Goal: Use online tool/utility: Utilize a website feature to perform a specific function

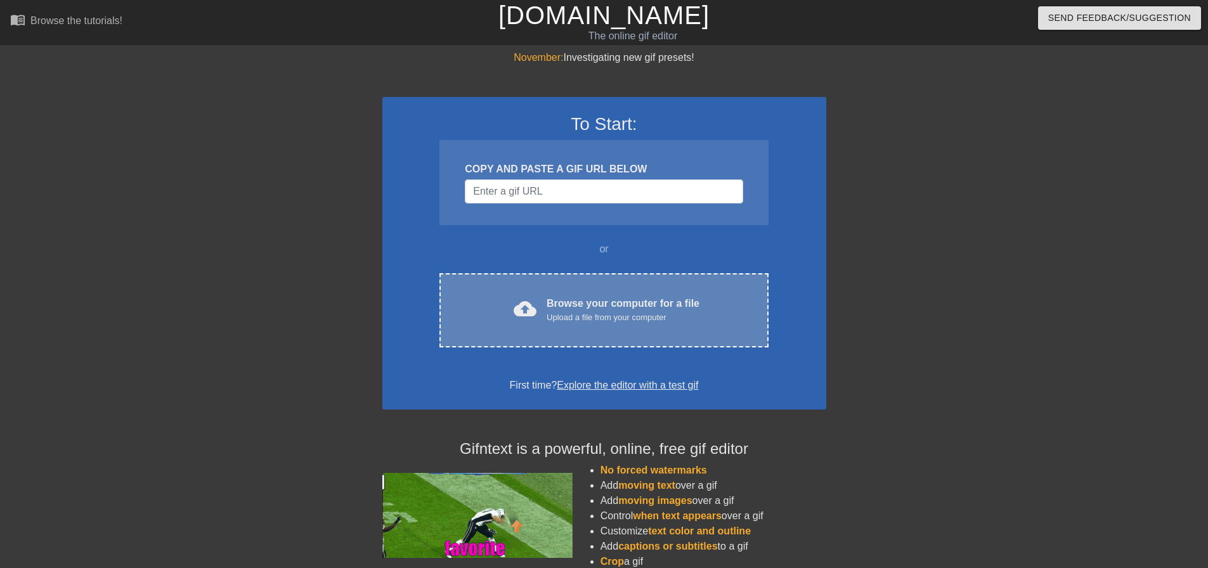
click at [567, 310] on div "Browse your computer for a file Upload a file from your computer" at bounding box center [622, 310] width 153 height 28
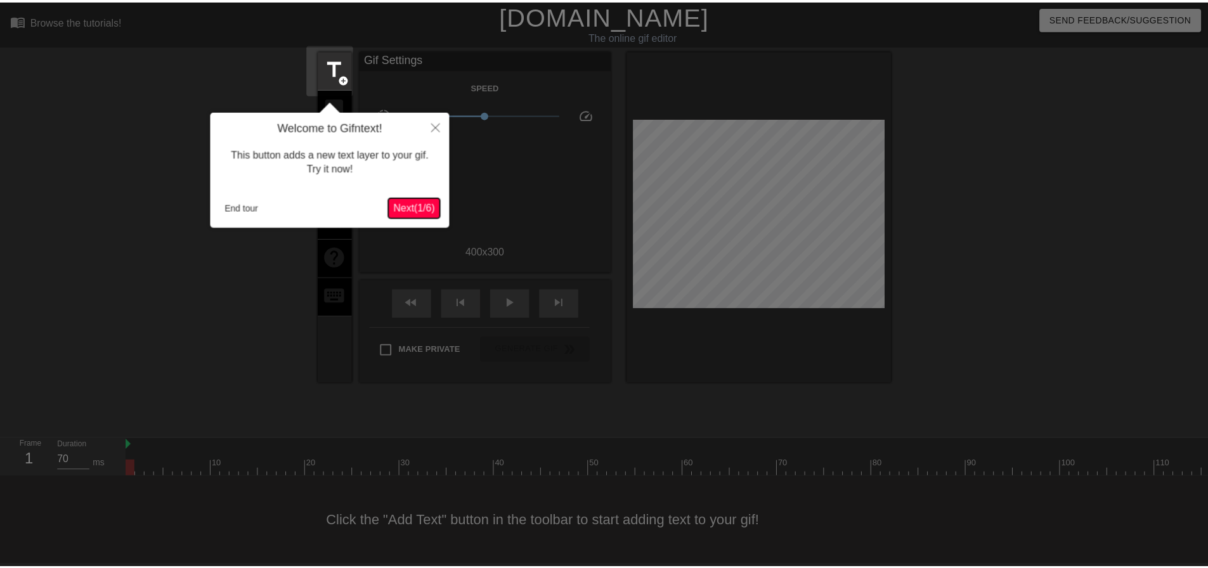
scroll to position [6, 0]
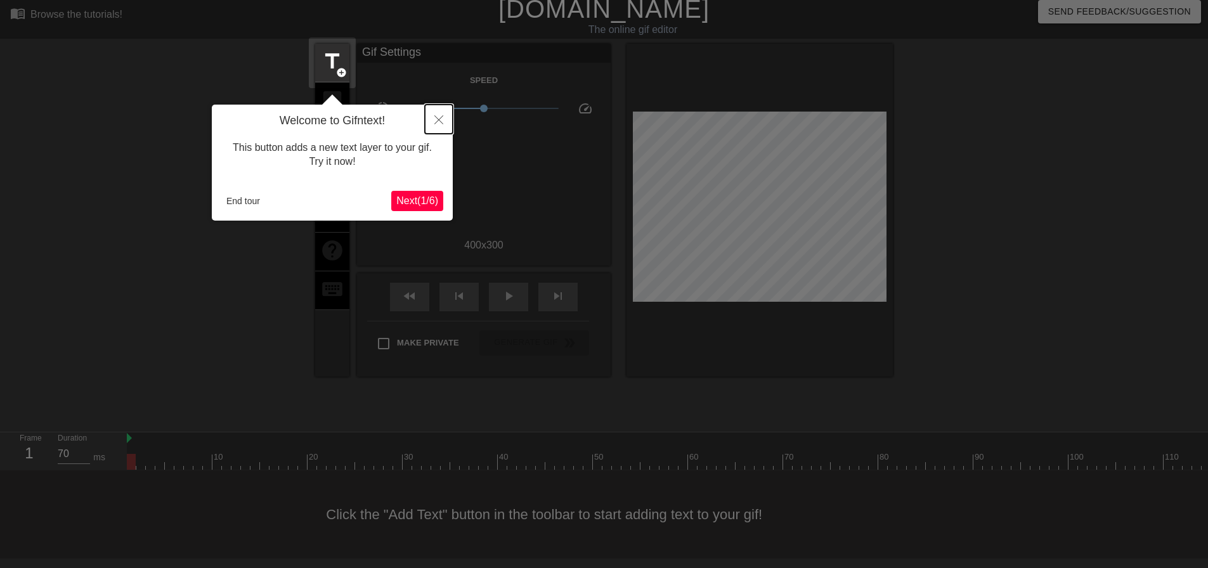
click at [441, 114] on button "Close" at bounding box center [439, 119] width 28 height 29
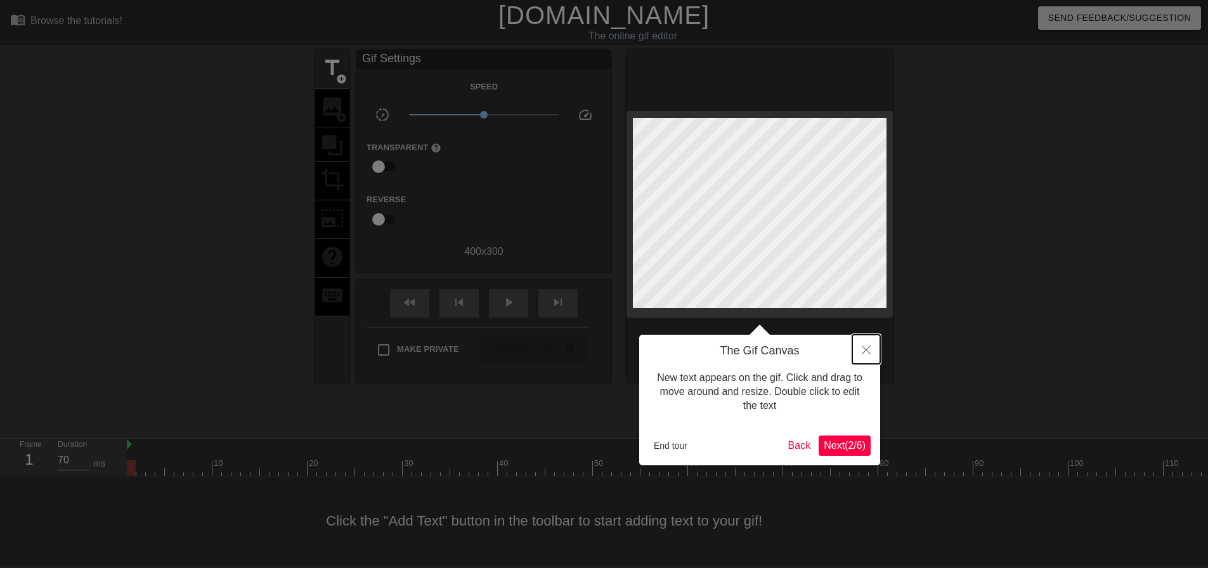
click at [863, 348] on icon "Close" at bounding box center [866, 350] width 9 height 9
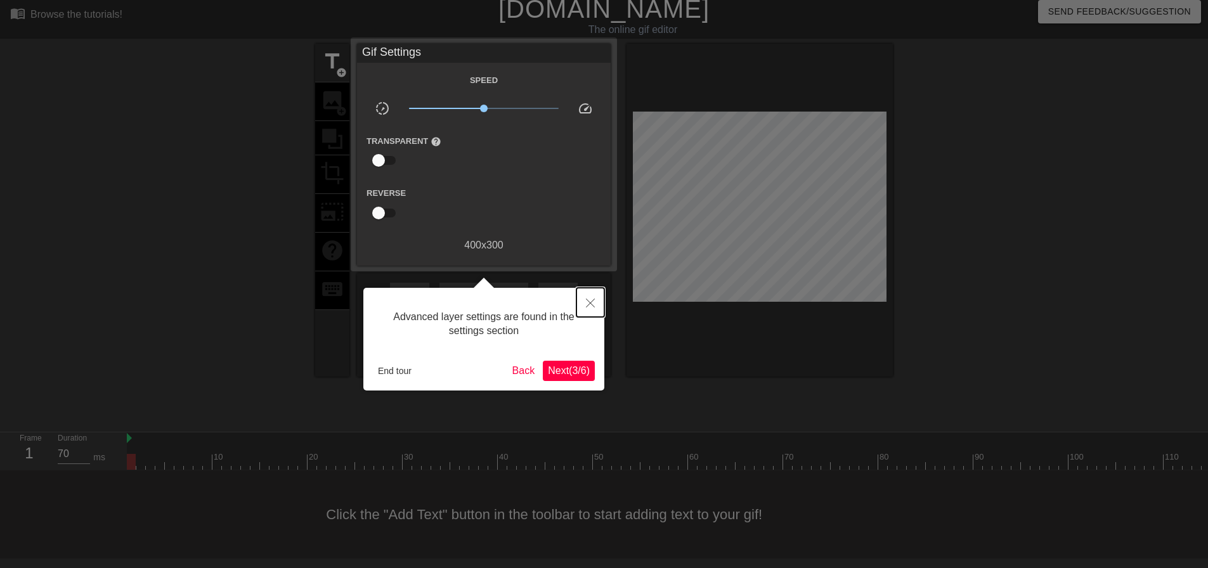
click at [588, 306] on icon "Close" at bounding box center [590, 303] width 9 height 9
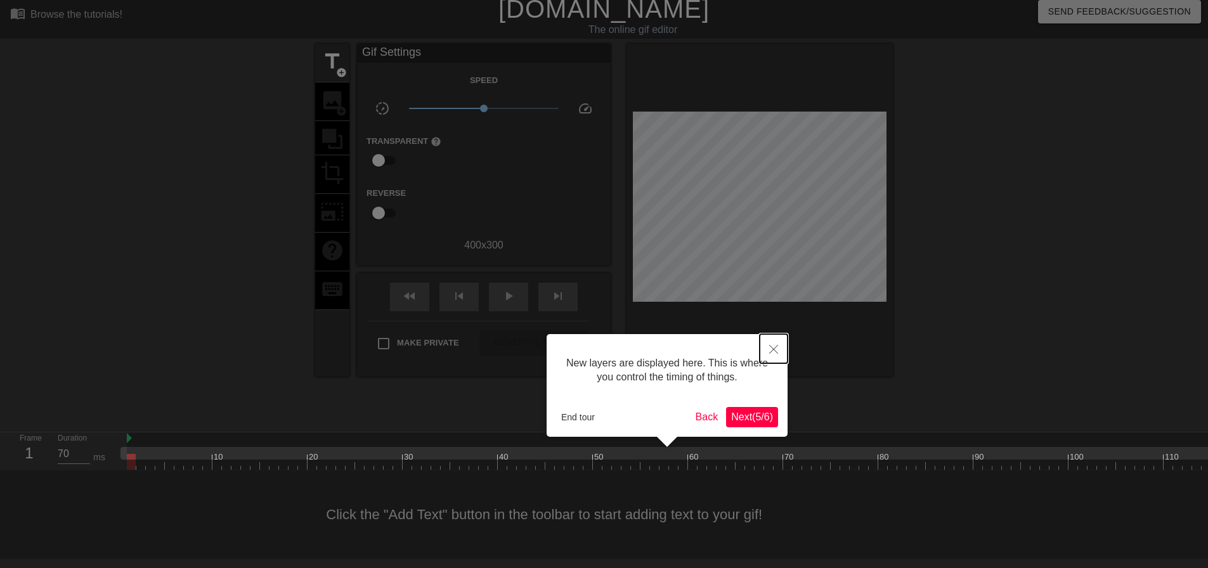
click at [777, 359] on button "Close" at bounding box center [774, 348] width 28 height 29
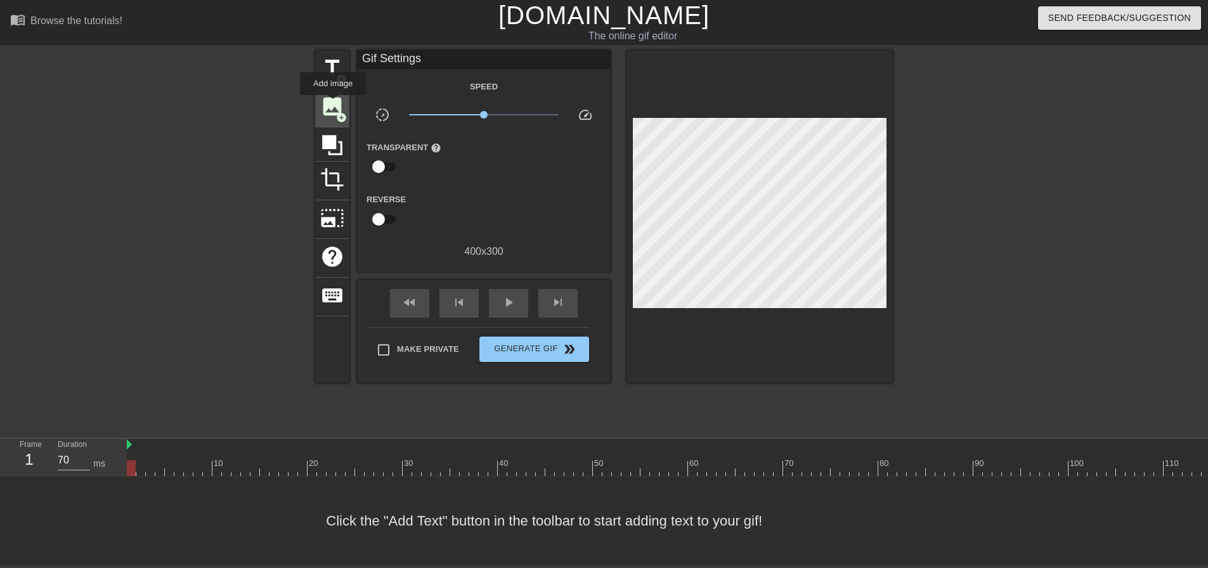
click at [333, 104] on span "image" at bounding box center [332, 106] width 24 height 24
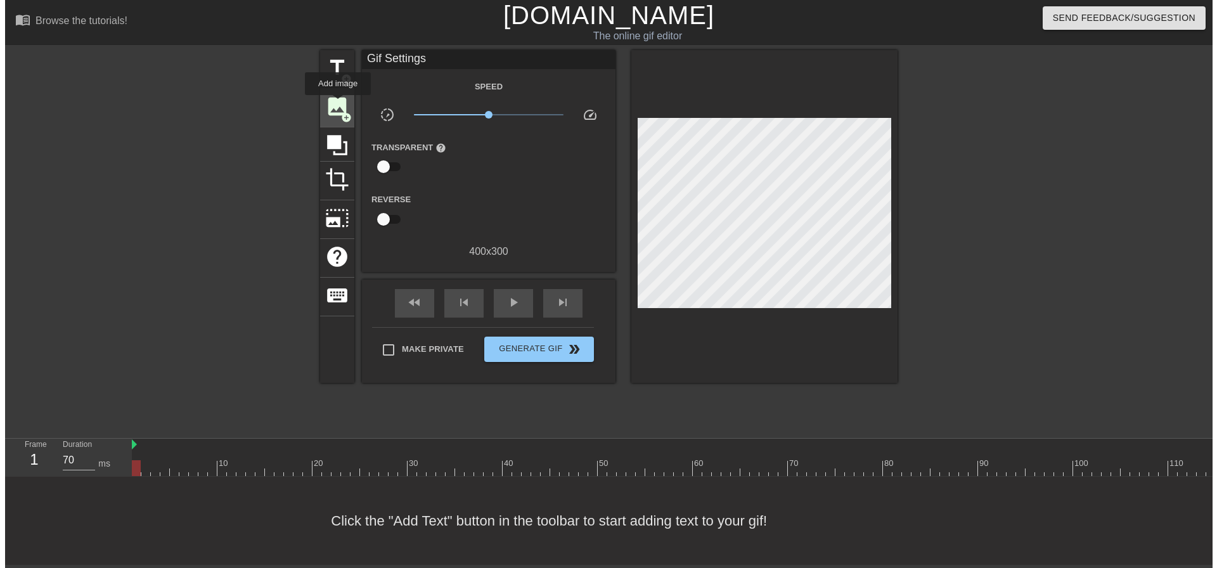
scroll to position [0, 0]
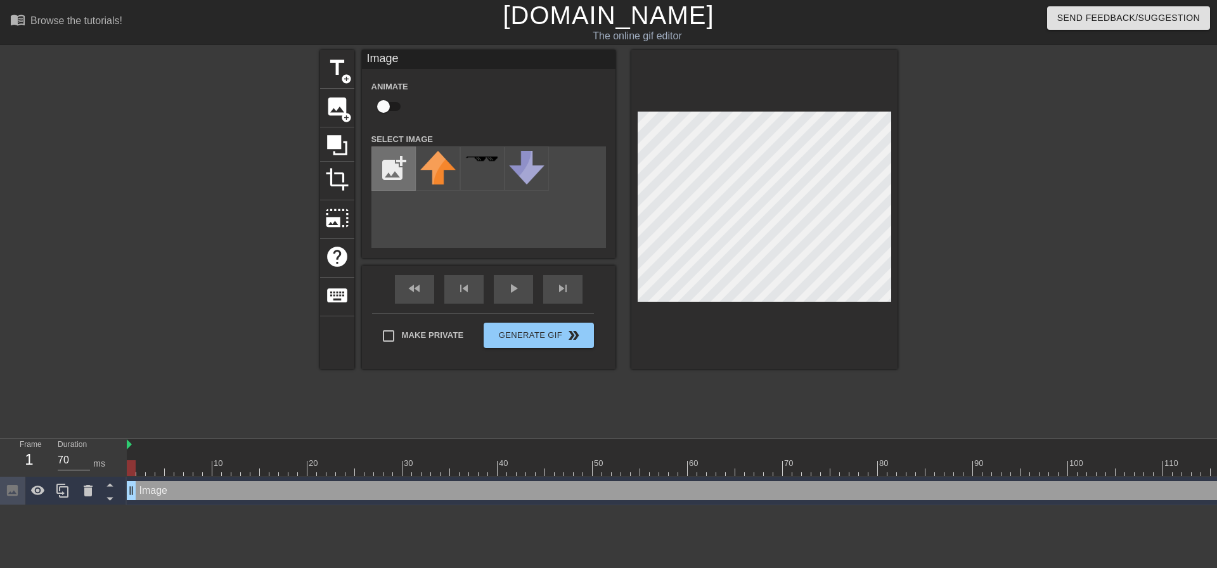
click at [396, 171] on input "file" at bounding box center [393, 168] width 43 height 43
click at [528, 120] on div "Animate Select Image add_photo_alternate" at bounding box center [489, 163] width 235 height 169
click at [397, 170] on input "file" at bounding box center [393, 168] width 43 height 43
type input "C:\fakepath\schw stock meme.png"
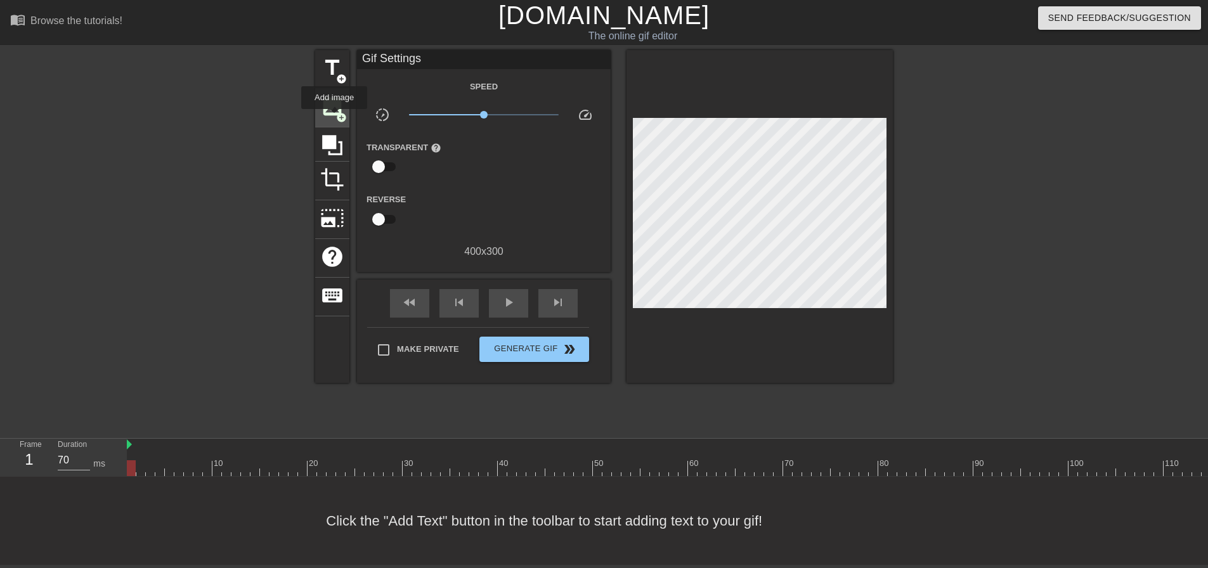
click at [334, 118] on div "image add_circle" at bounding box center [332, 108] width 34 height 39
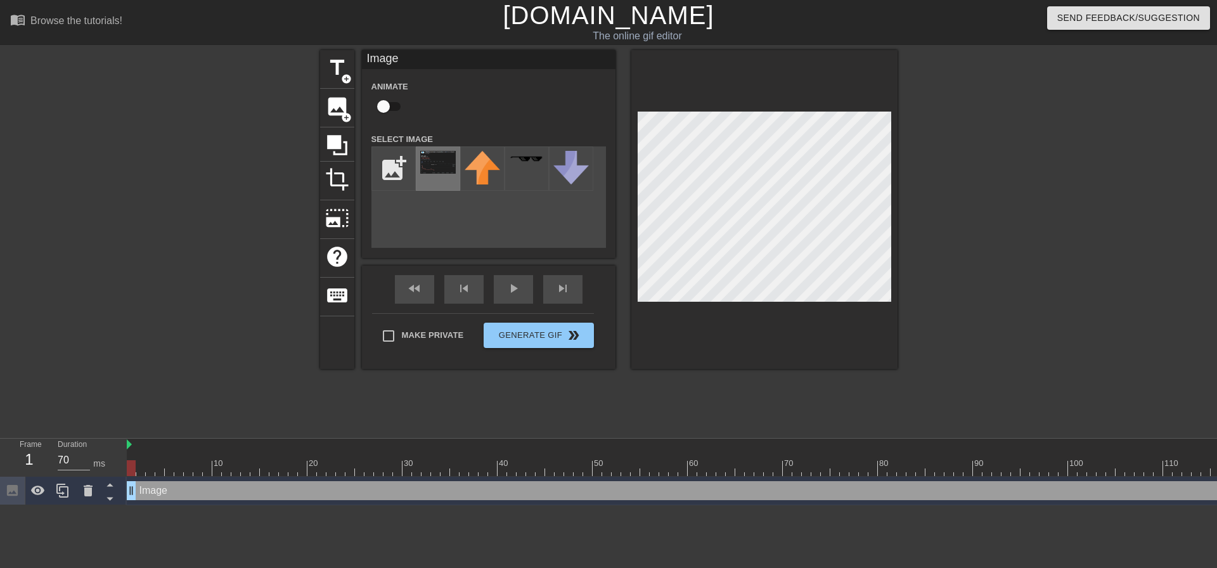
click at [448, 171] on img at bounding box center [438, 162] width 36 height 23
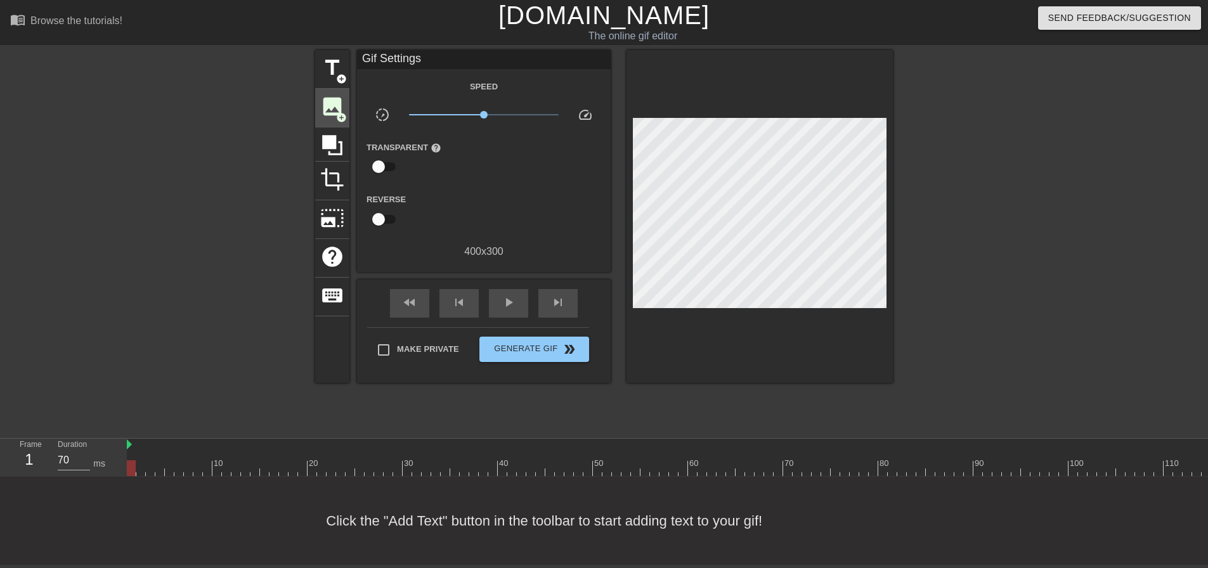
click at [343, 113] on span "add_circle" at bounding box center [341, 117] width 11 height 11
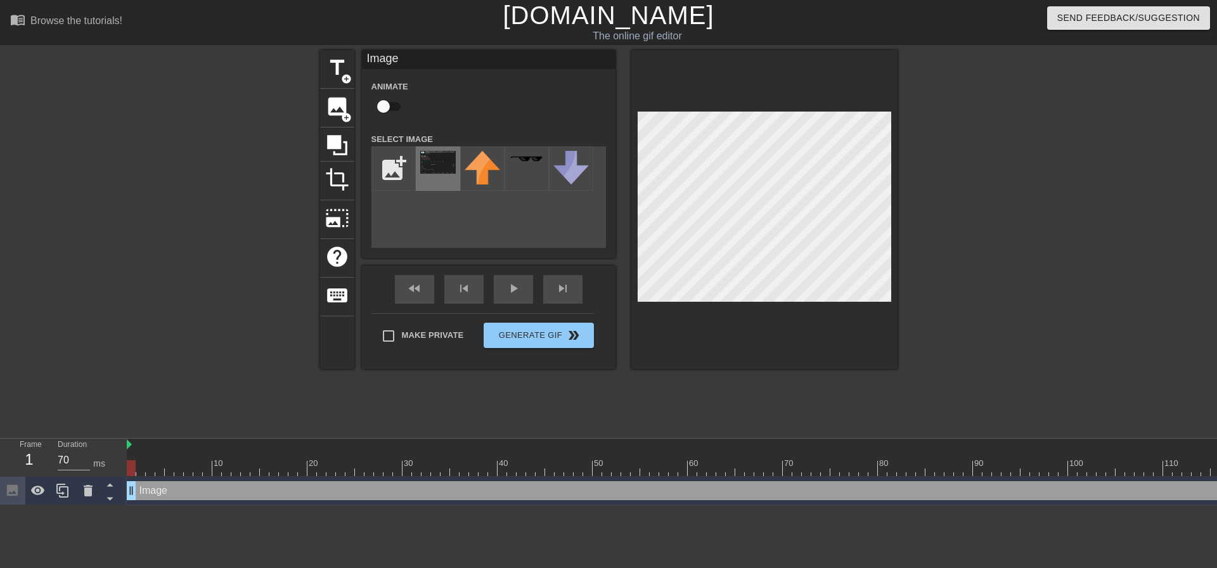
click at [427, 167] on img at bounding box center [438, 162] width 36 height 23
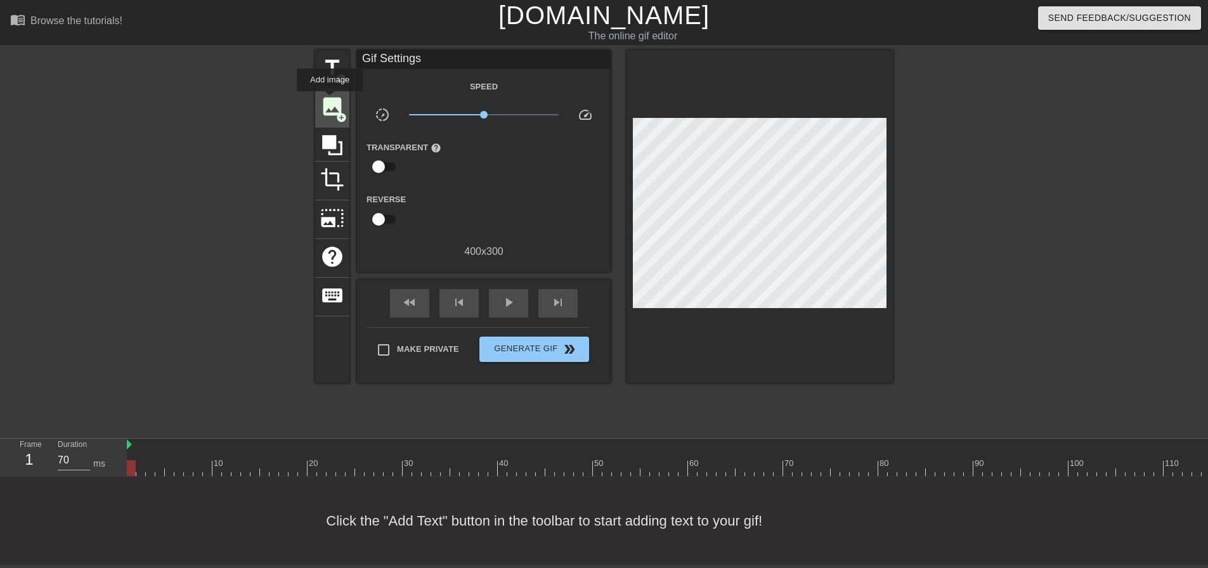
click at [333, 102] on span "image" at bounding box center [332, 106] width 24 height 24
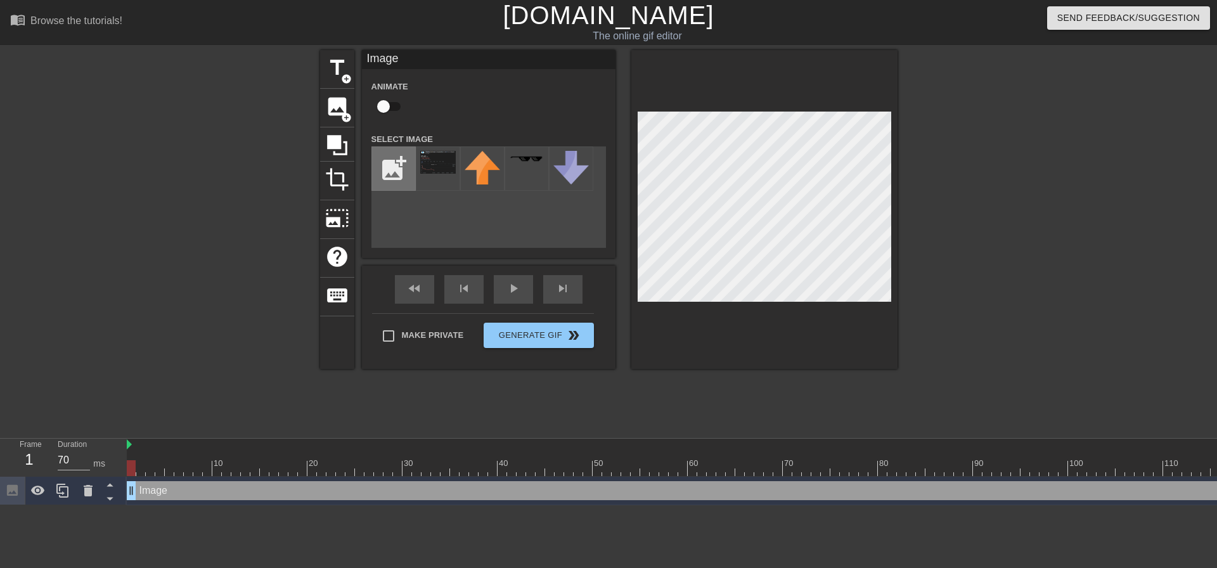
click at [383, 167] on input "file" at bounding box center [393, 168] width 43 height 43
click at [950, 252] on div at bounding box center [1008, 240] width 190 height 380
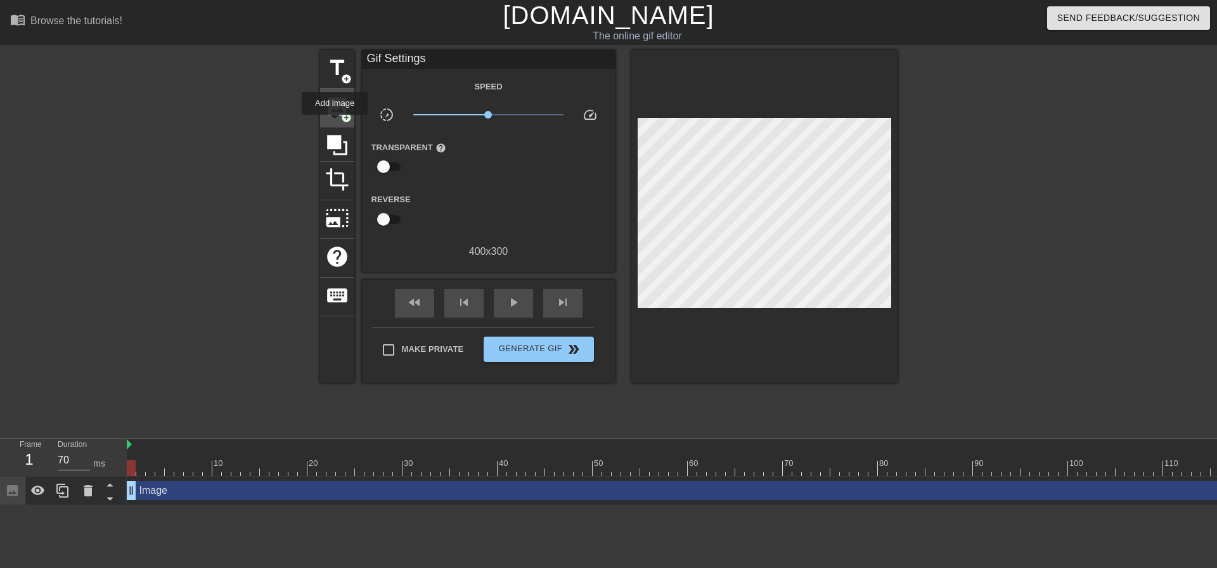
click at [335, 118] on div "image add_circle" at bounding box center [337, 108] width 34 height 39
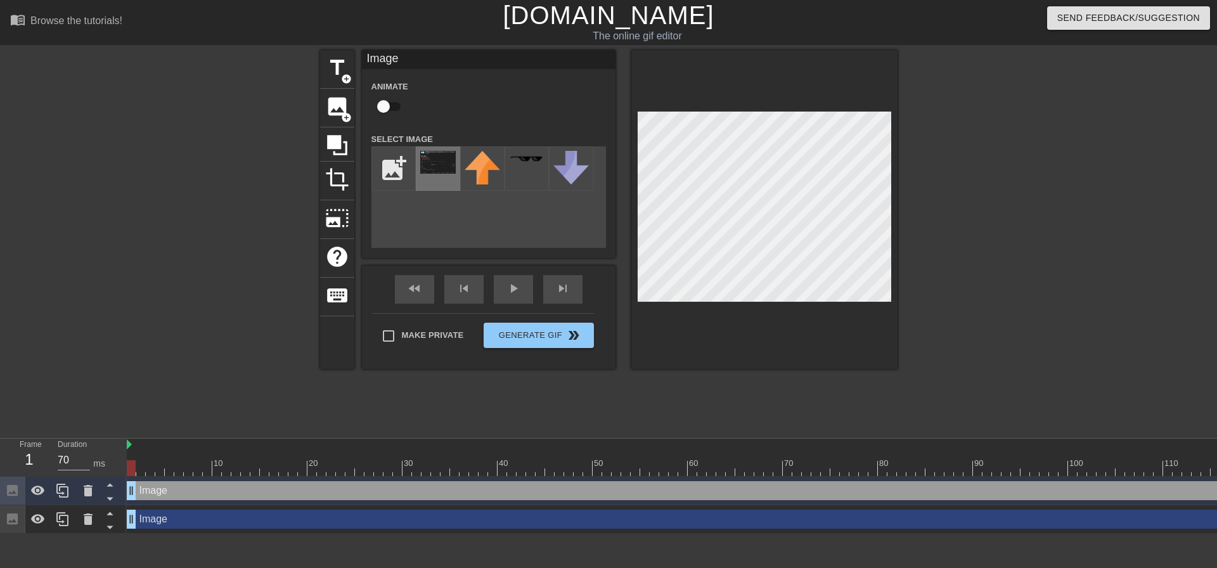
click at [432, 168] on img at bounding box center [438, 162] width 36 height 23
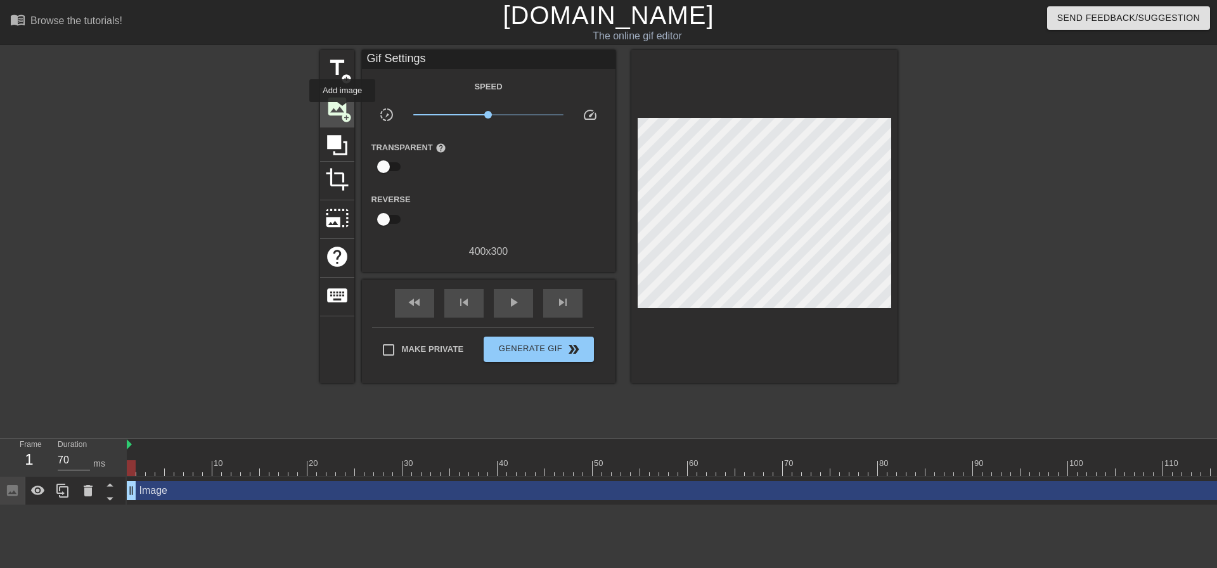
click at [337, 104] on span "image" at bounding box center [337, 106] width 24 height 24
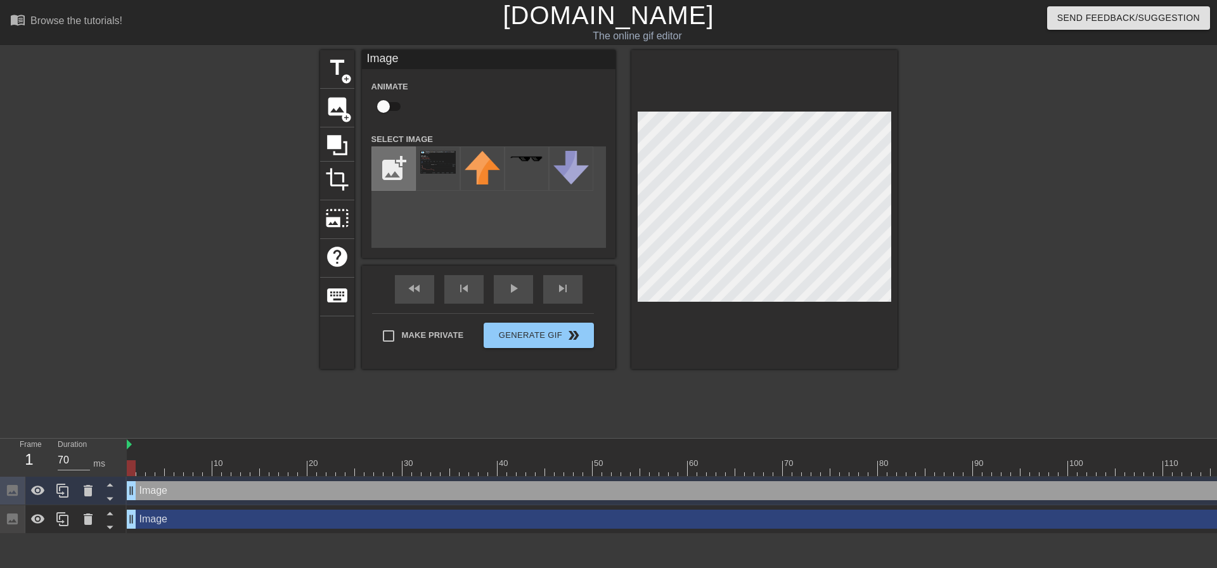
click at [398, 164] on input "file" at bounding box center [393, 168] width 43 height 43
type input "C:\fakepath\schw stock meme.png"
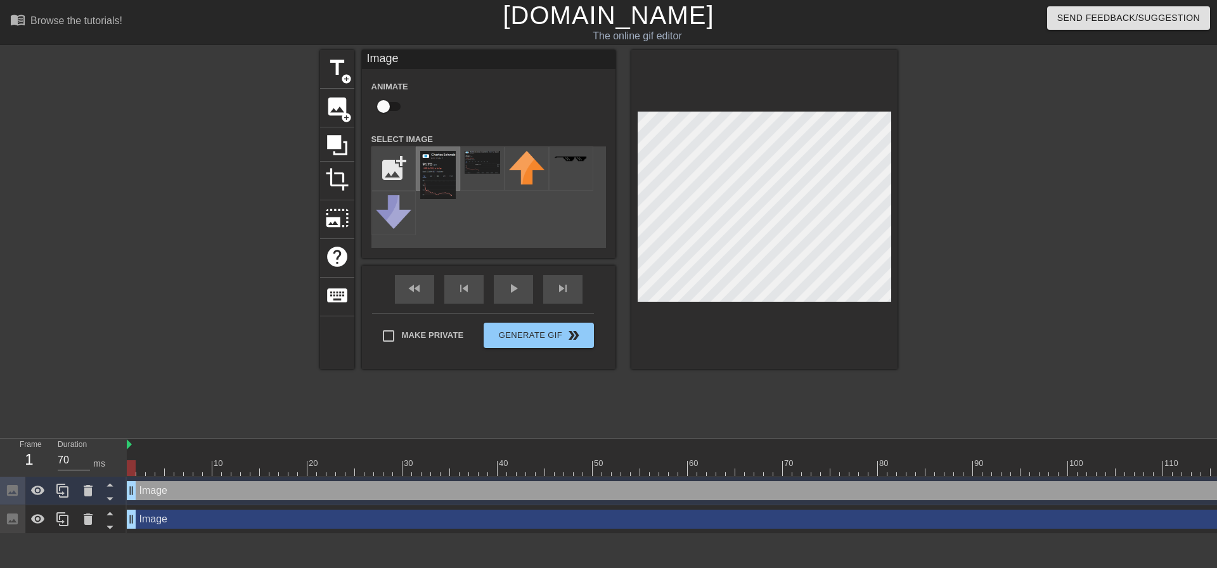
click at [437, 169] on img at bounding box center [438, 175] width 36 height 48
click at [978, 257] on div at bounding box center [1008, 240] width 190 height 380
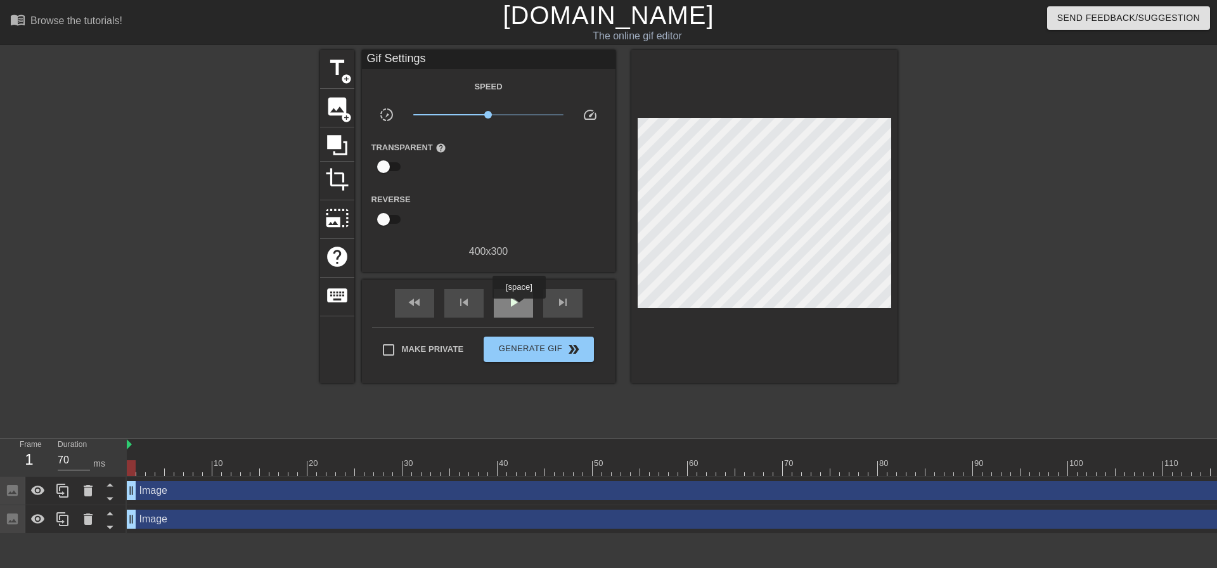
click at [519, 307] on span "play_arrow" at bounding box center [513, 302] width 15 height 15
click at [1022, 218] on div at bounding box center [1008, 240] width 190 height 380
type input "70"
click at [528, 349] on span "Generate Gif double_arrow" at bounding box center [539, 349] width 100 height 15
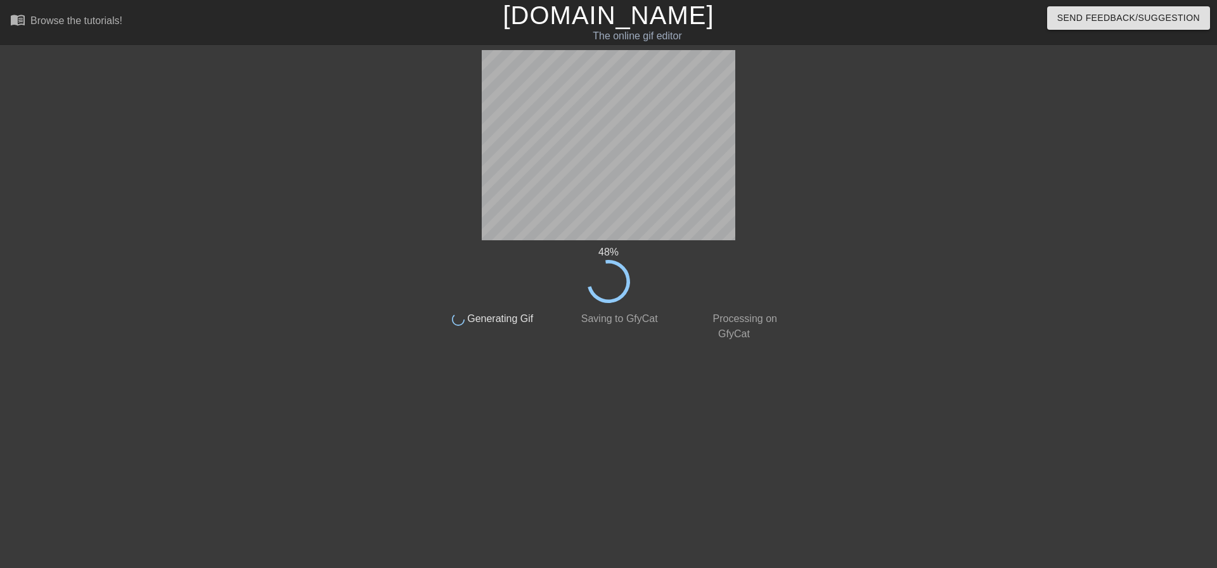
click at [739, 342] on div "48 % done Generating Gif done Saving to GfyCat done Processing on GfyCat title …" at bounding box center [609, 240] width 358 height 380
